Goal: Transaction & Acquisition: Download file/media

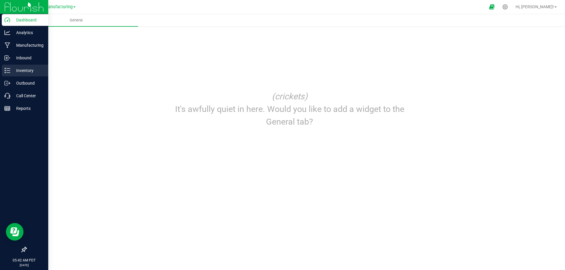
click at [24, 72] on p "Inventory" at bounding box center [27, 70] width 35 height 7
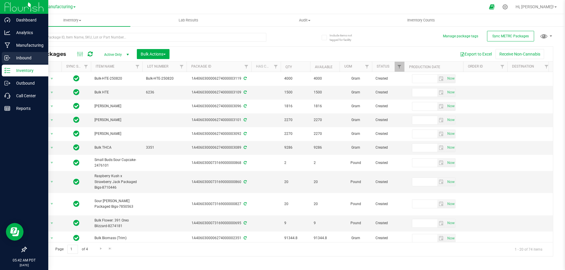
click at [12, 57] on p "Inbound" at bounding box center [27, 57] width 35 height 7
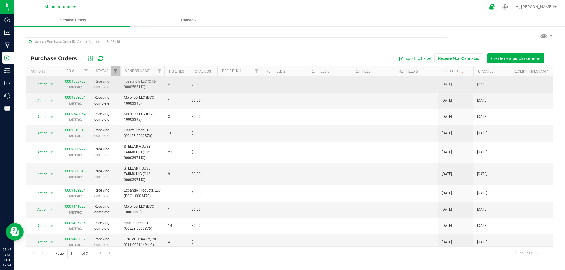
click at [76, 82] on link "0009558738" at bounding box center [75, 81] width 21 height 4
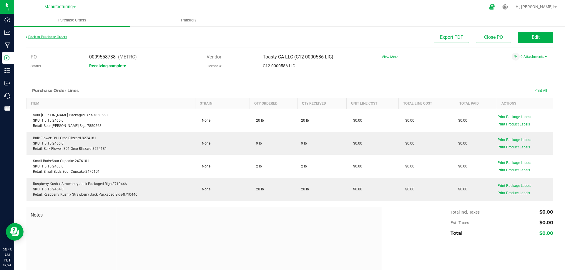
click at [41, 38] on link "Back to Purchase Orders" at bounding box center [46, 37] width 41 height 4
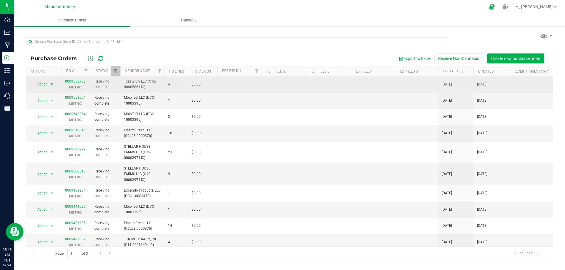
click at [52, 85] on span "select" at bounding box center [51, 84] width 5 height 5
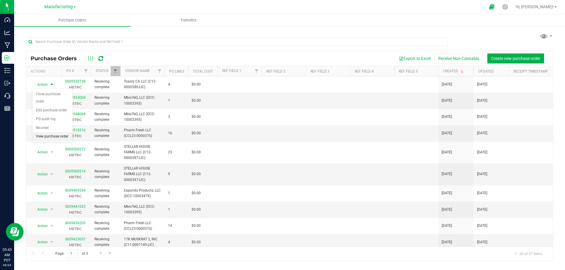
click at [55, 135] on li "View purchase order" at bounding box center [52, 136] width 40 height 9
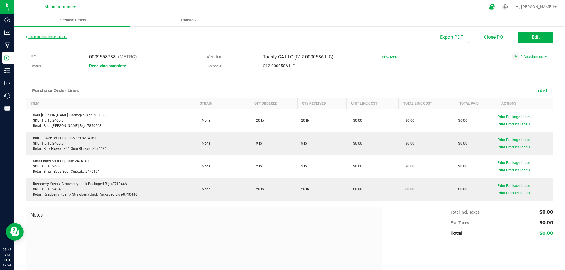
click at [35, 36] on link "Back to Purchase Orders" at bounding box center [46, 37] width 41 height 4
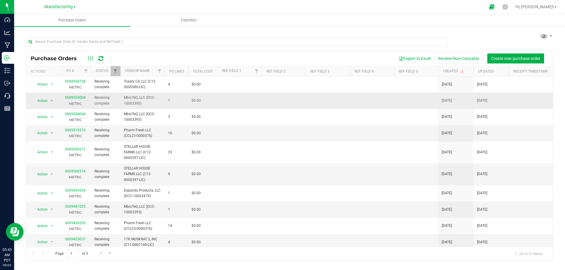
click at [106, 100] on span "Receiving complete" at bounding box center [105, 100] width 22 height 11
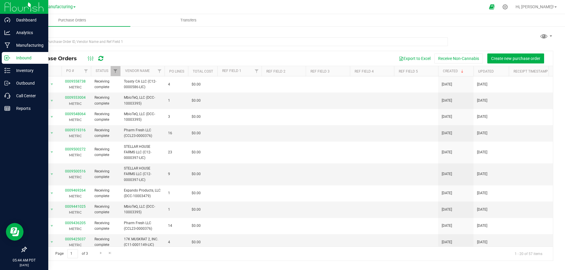
click at [19, 61] on p "Inbound" at bounding box center [27, 57] width 35 height 7
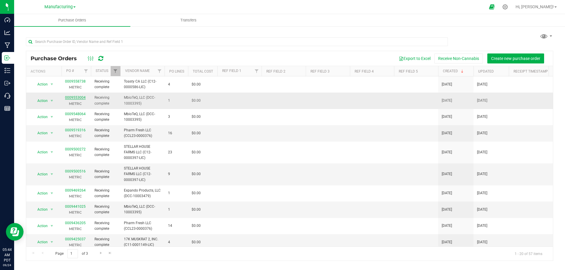
click at [83, 99] on link "0009553004" at bounding box center [75, 98] width 21 height 4
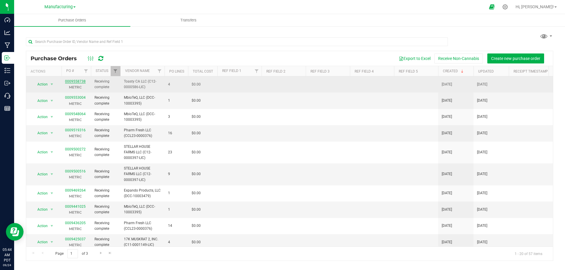
click at [72, 80] on link "0009558738" at bounding box center [75, 81] width 21 height 4
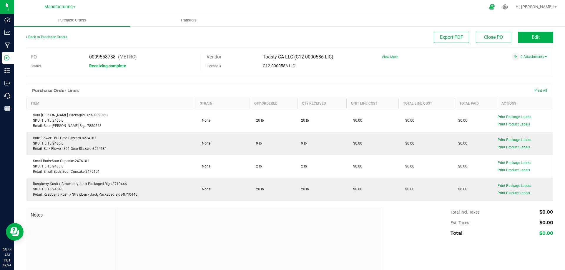
click at [395, 57] on span "View More" at bounding box center [390, 57] width 16 height 4
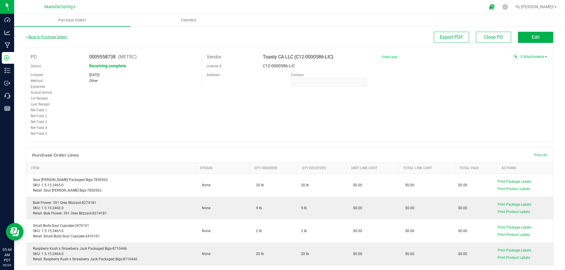
click at [34, 37] on link "Back to Purchase Orders" at bounding box center [46, 37] width 41 height 4
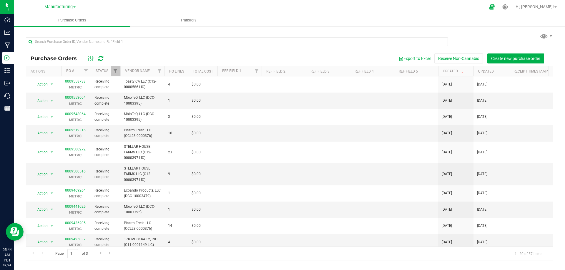
click at [76, 8] on div "Manufacturing" at bounding box center [60, 6] width 86 height 9
click at [76, 7] on span at bounding box center [74, 6] width 2 height 1
click at [43, 21] on link "Distribution" at bounding box center [60, 21] width 86 height 8
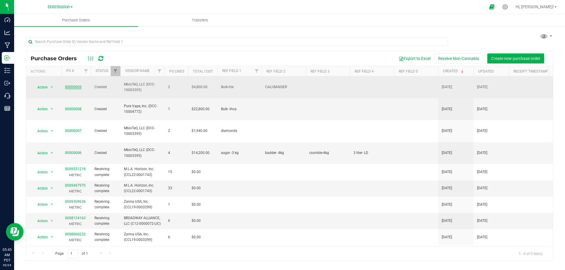
click at [73, 85] on link "00000009" at bounding box center [73, 87] width 16 height 4
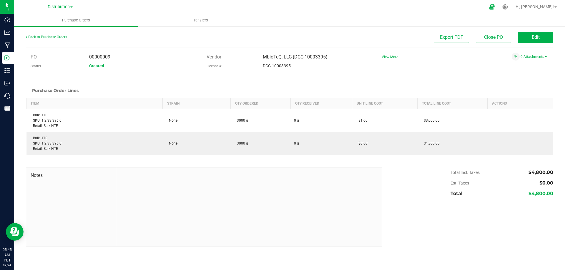
click at [72, 8] on span at bounding box center [71, 6] width 2 height 1
click at [43, 28] on link "Manufacturing" at bounding box center [60, 29] width 86 height 8
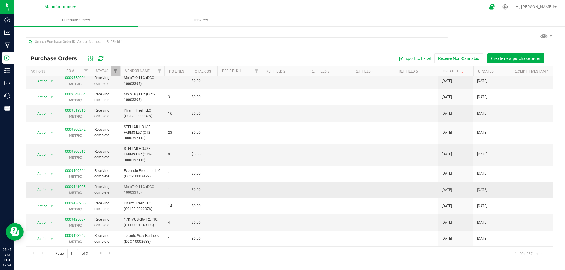
scroll to position [29, 0]
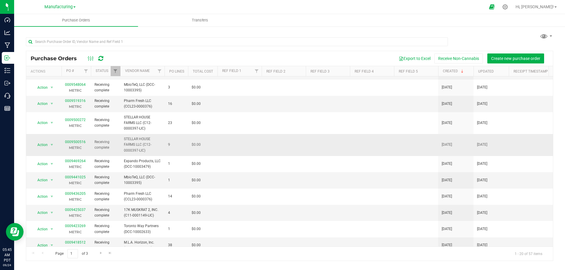
click at [78, 145] on span "0009500516 METRC" at bounding box center [75, 145] width 21 height 11
click at [81, 142] on link "0009500516" at bounding box center [75, 142] width 21 height 4
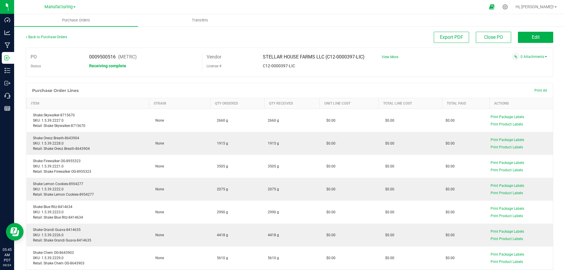
click at [28, 39] on div "Back to Purchase Orders" at bounding box center [92, 37] width 132 height 11
click at [32, 37] on link "Back to Purchase Orders" at bounding box center [46, 37] width 41 height 4
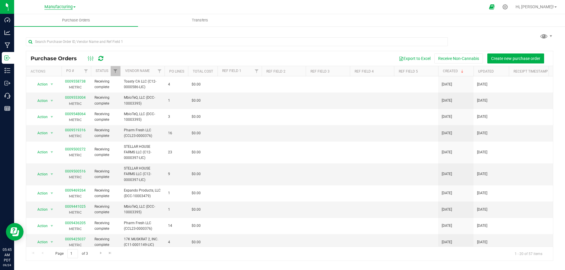
click at [73, 7] on span "Manufacturing" at bounding box center [58, 6] width 28 height 5
click at [41, 20] on link "Distribution" at bounding box center [60, 21] width 86 height 8
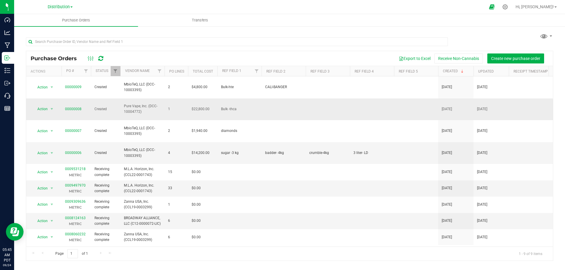
click at [100, 107] on span "Created" at bounding box center [105, 110] width 22 height 6
click at [77, 107] on link "00000008" at bounding box center [73, 109] width 16 height 4
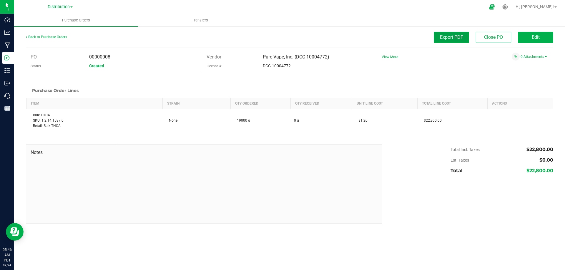
click at [457, 41] on button "Export PDF" at bounding box center [451, 37] width 35 height 11
click at [461, 39] on span "Export PDF" at bounding box center [451, 37] width 23 height 6
